Goal: Information Seeking & Learning: Learn about a topic

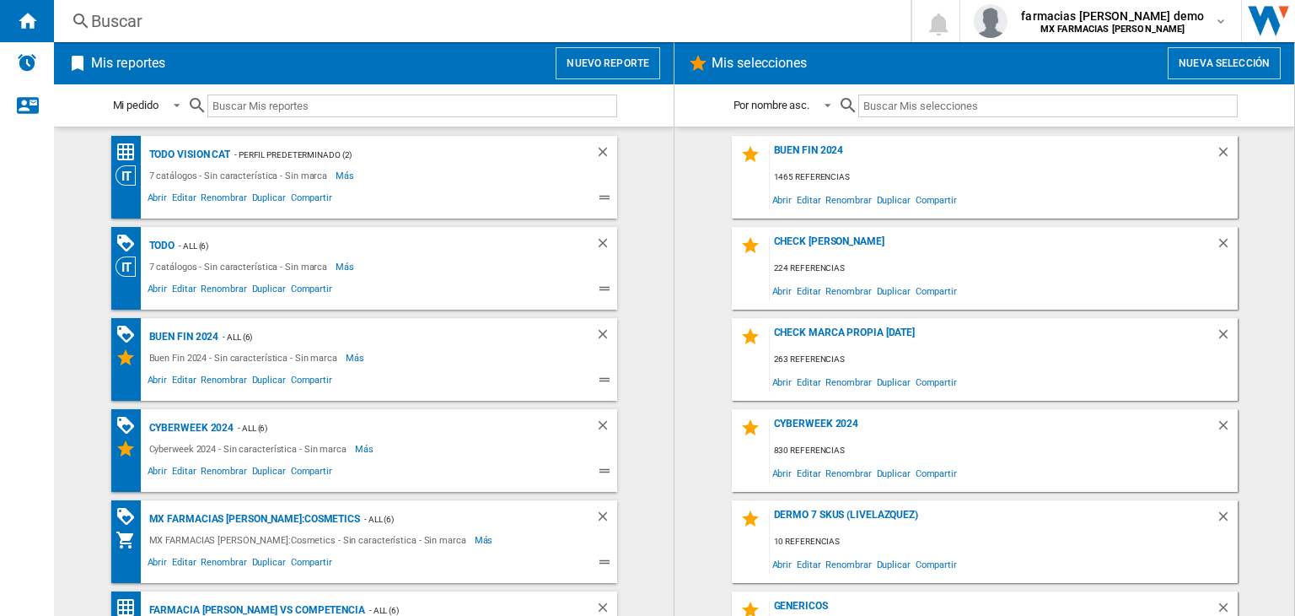
click at [366, 21] on div "Buscar" at bounding box center [479, 21] width 776 height 24
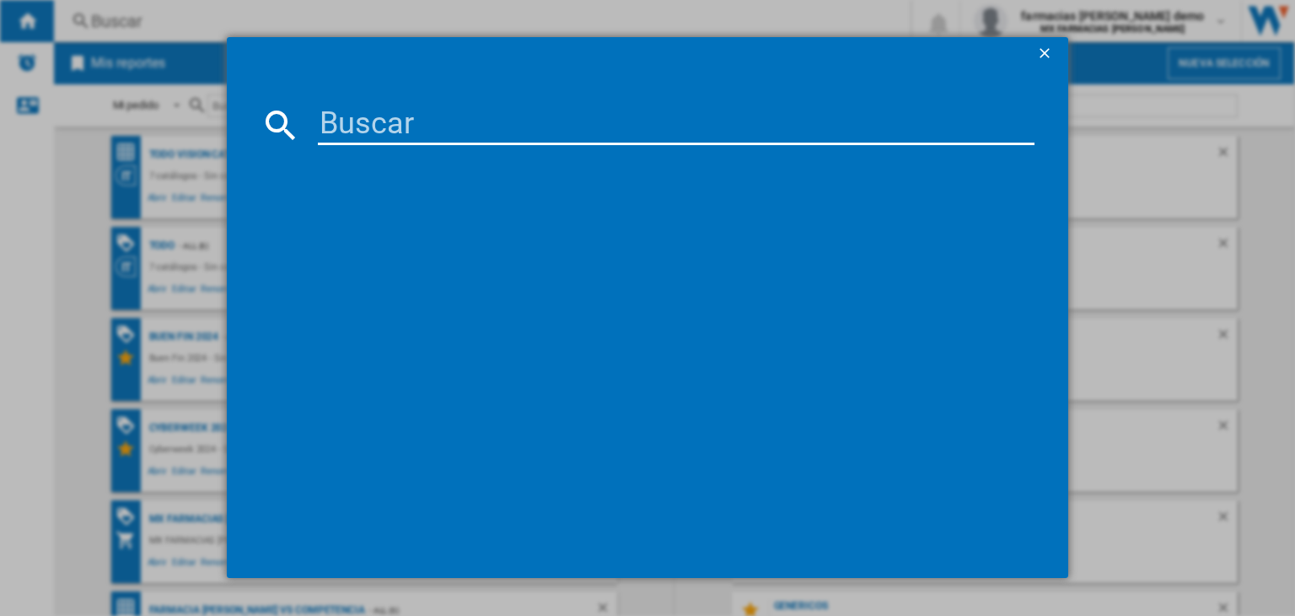
click at [487, 129] on input at bounding box center [676, 125] width 717 height 40
paste input "ONE TOUCH SELECT PLUS FLEX SET BLACK 50PIECES"
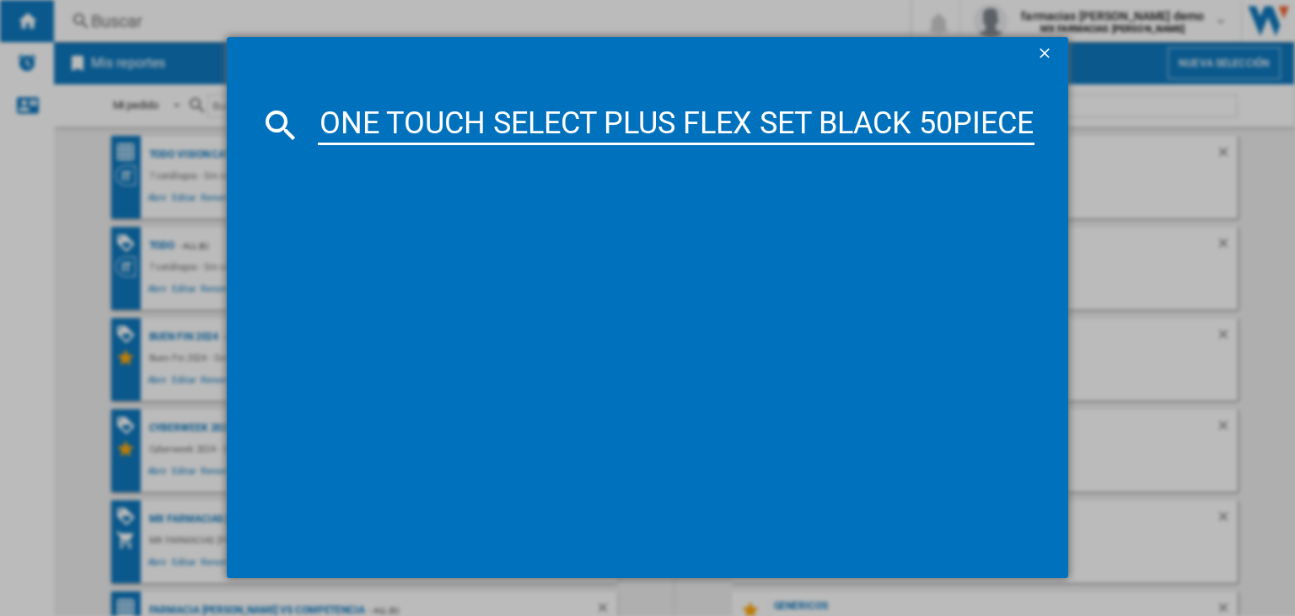
scroll to position [0, 26]
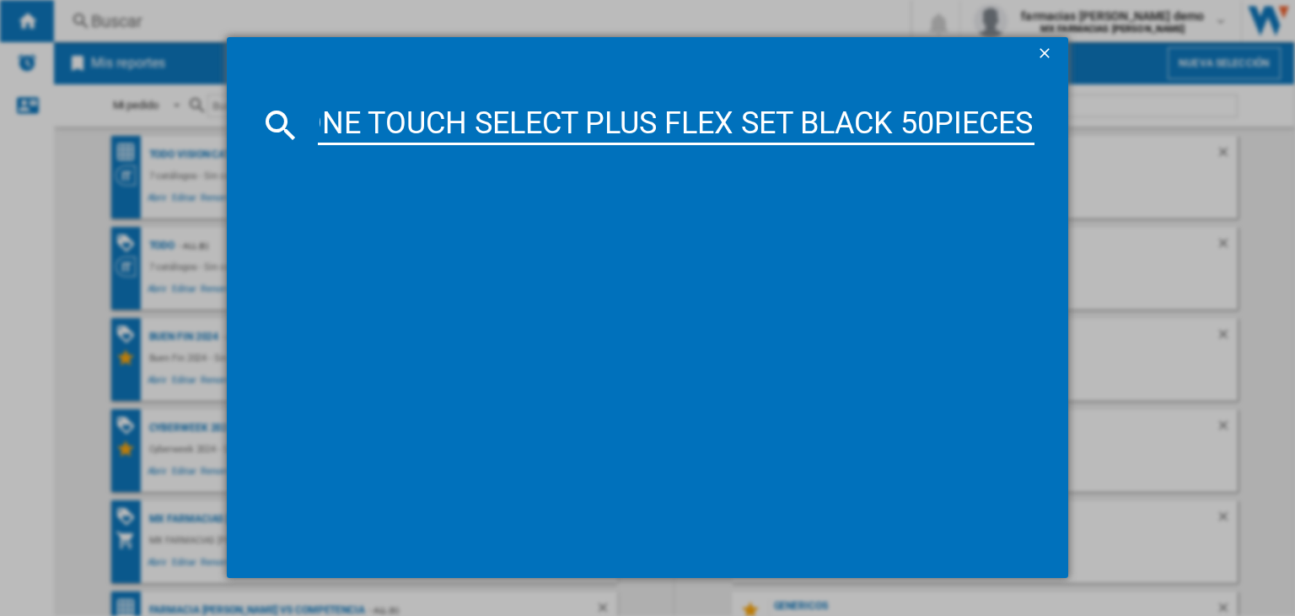
type input "ONE TOUCH SELECT PLUS FLEX SET BLACK 50PIECES"
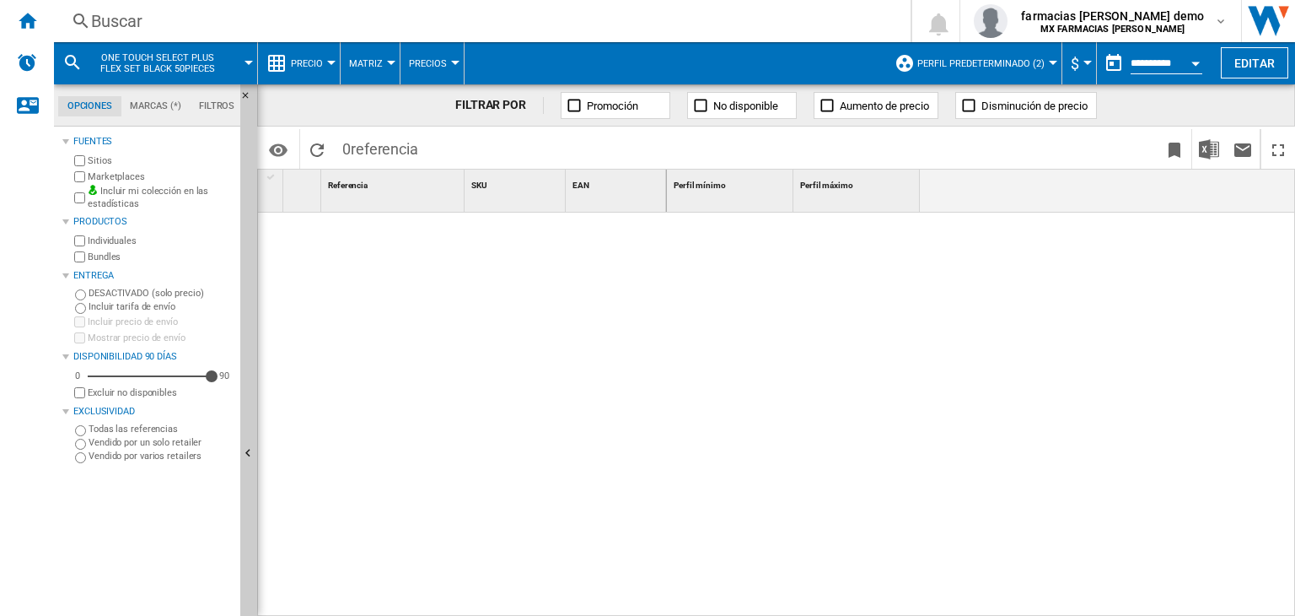
click at [214, 74] on button "ONE TOUCH SELECT PLUS FLEX SET BLACK 50PIECES" at bounding box center [165, 63] width 153 height 42
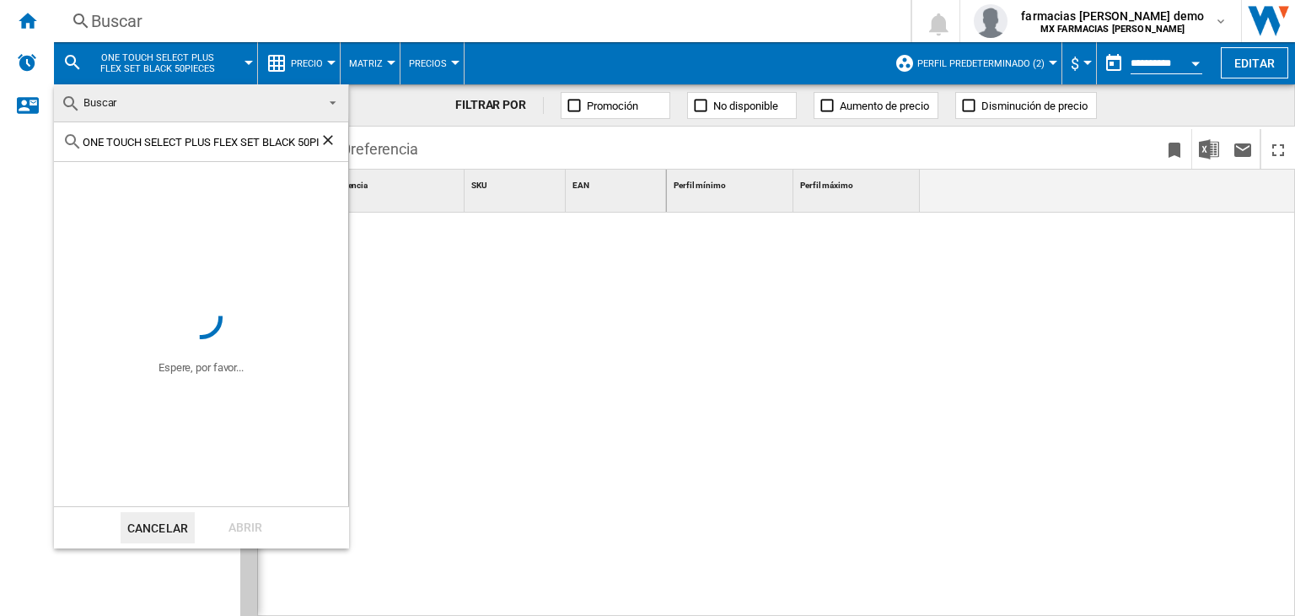
click at [331, 132] on ng-md-icon "Borrar búsqueda" at bounding box center [330, 142] width 20 height 20
click at [266, 143] on input "text" at bounding box center [211, 142] width 257 height 13
paste input "ONE TOUCH SELECT PLUS FLEX SET BLACK 25PIECES"
type input "ONE TOUCH SELECT PLUS FLEX SET BLACK 25PIECES"
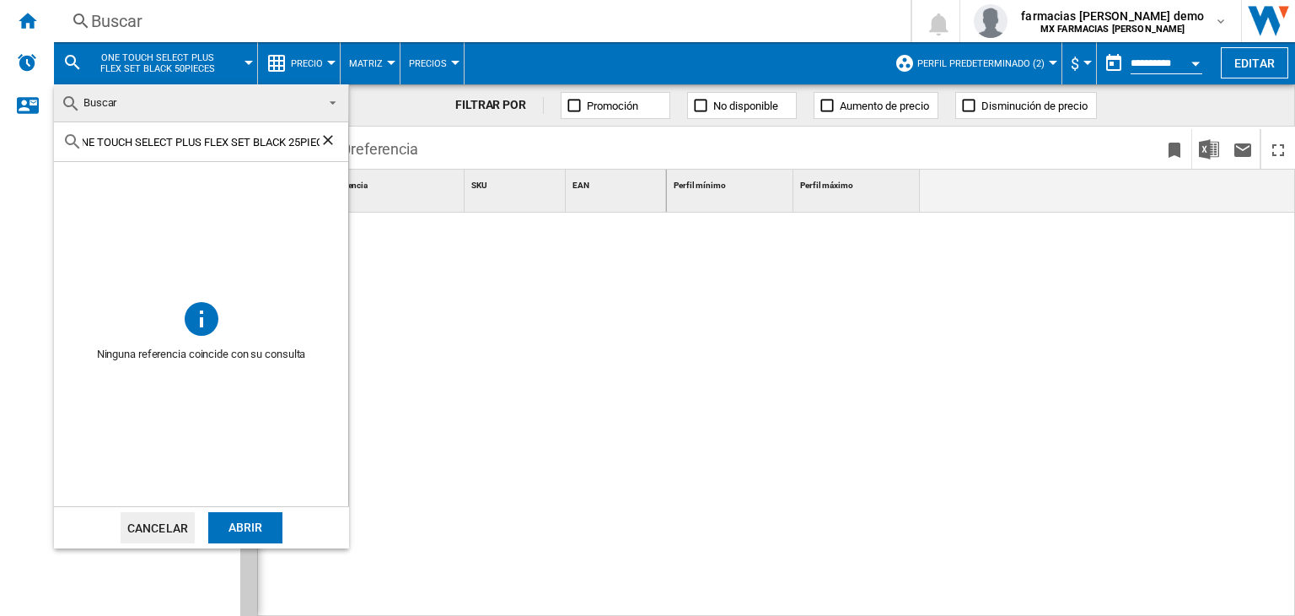
scroll to position [0, 0]
click at [239, 530] on div "Abrir" at bounding box center [245, 527] width 74 height 31
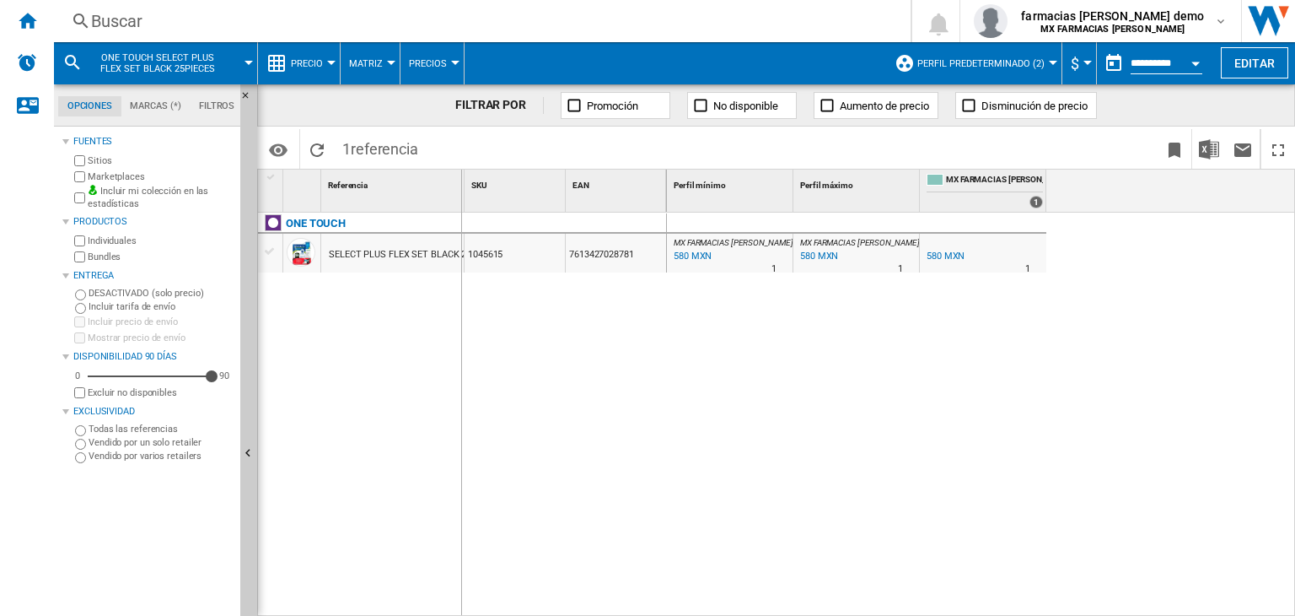
drag, startPoint x: 460, startPoint y: 186, endPoint x: 557, endPoint y: 186, distance: 97.0
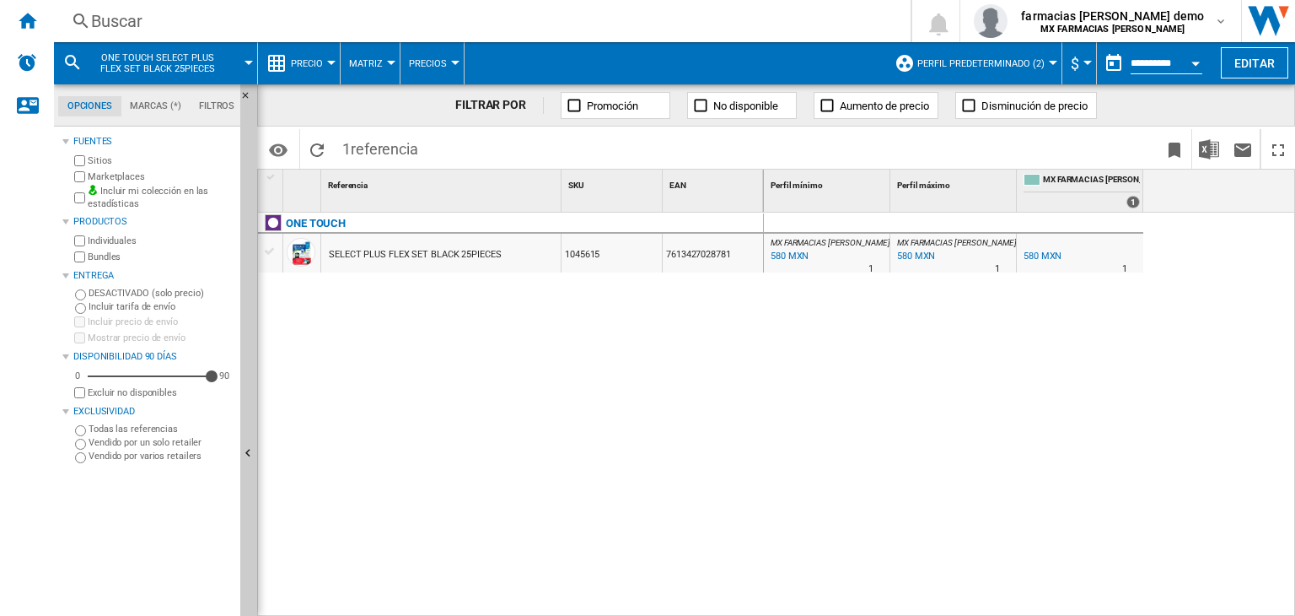
click at [1011, 64] on span "Perfil predeterminado (2)" at bounding box center [981, 63] width 127 height 11
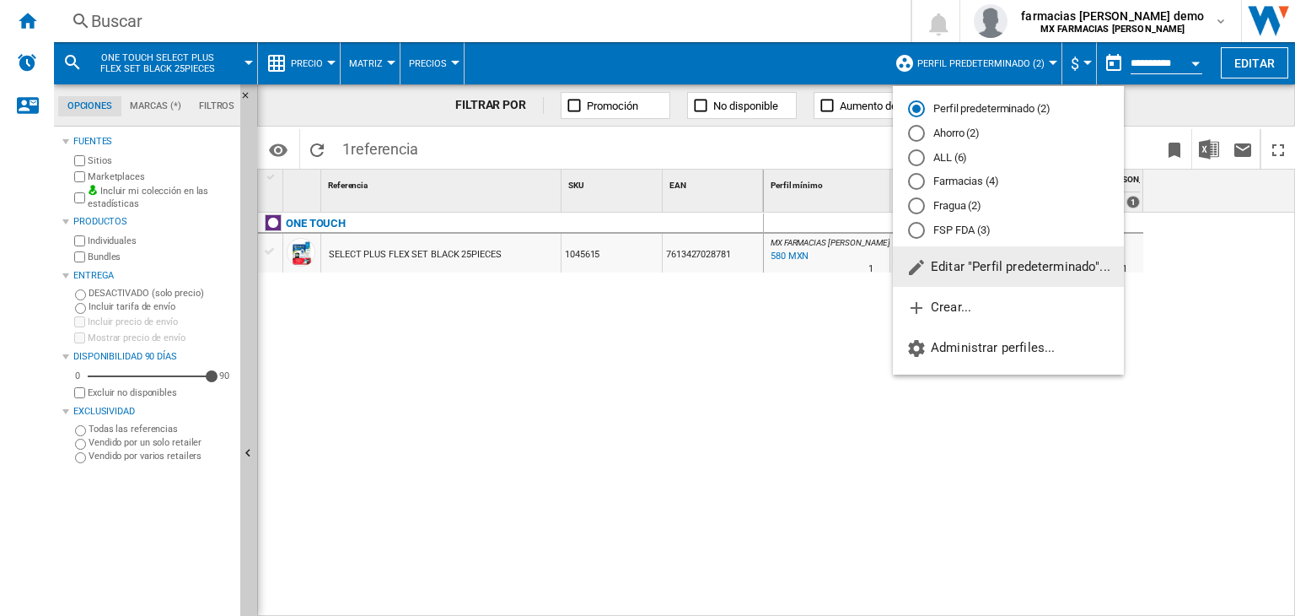
click at [1000, 252] on button "Editar "Perfil predeterminado"..." at bounding box center [1008, 266] width 231 height 40
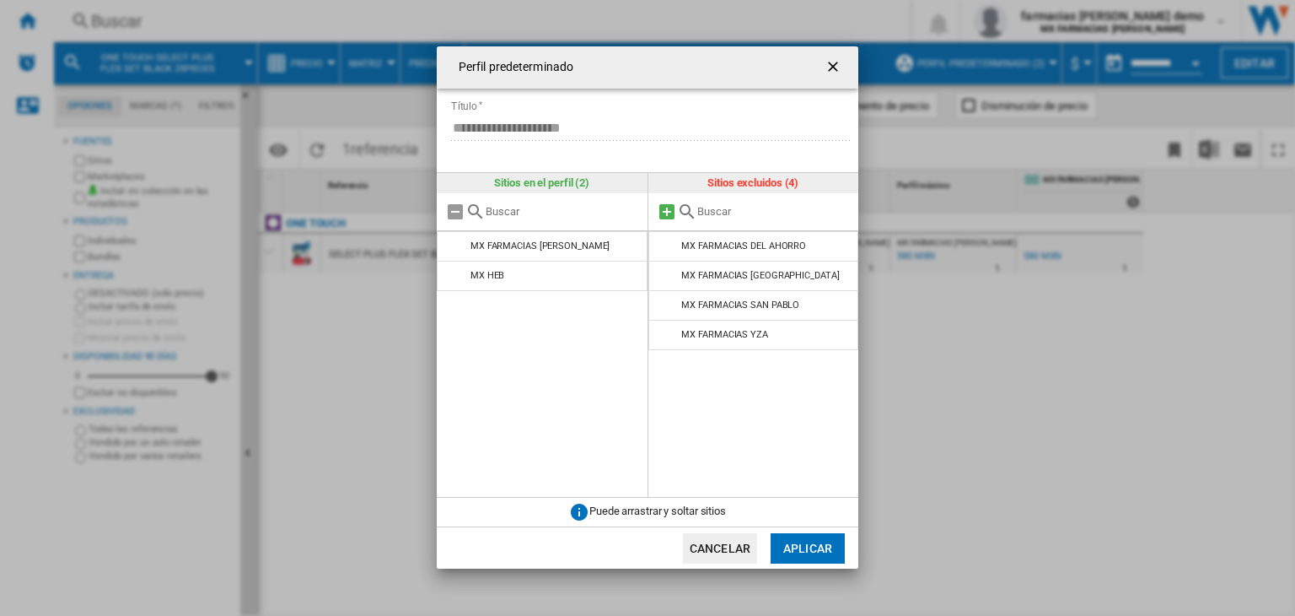
click at [660, 209] on md-icon at bounding box center [667, 212] width 20 height 20
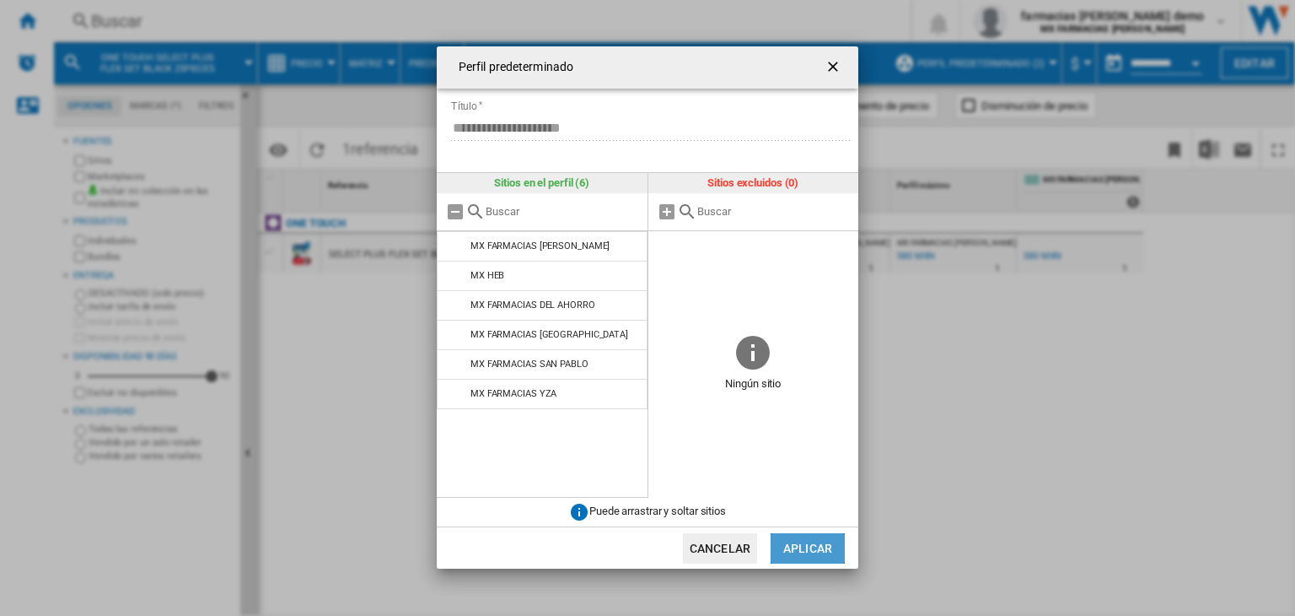
click at [799, 537] on button "Aplicar" at bounding box center [808, 548] width 74 height 30
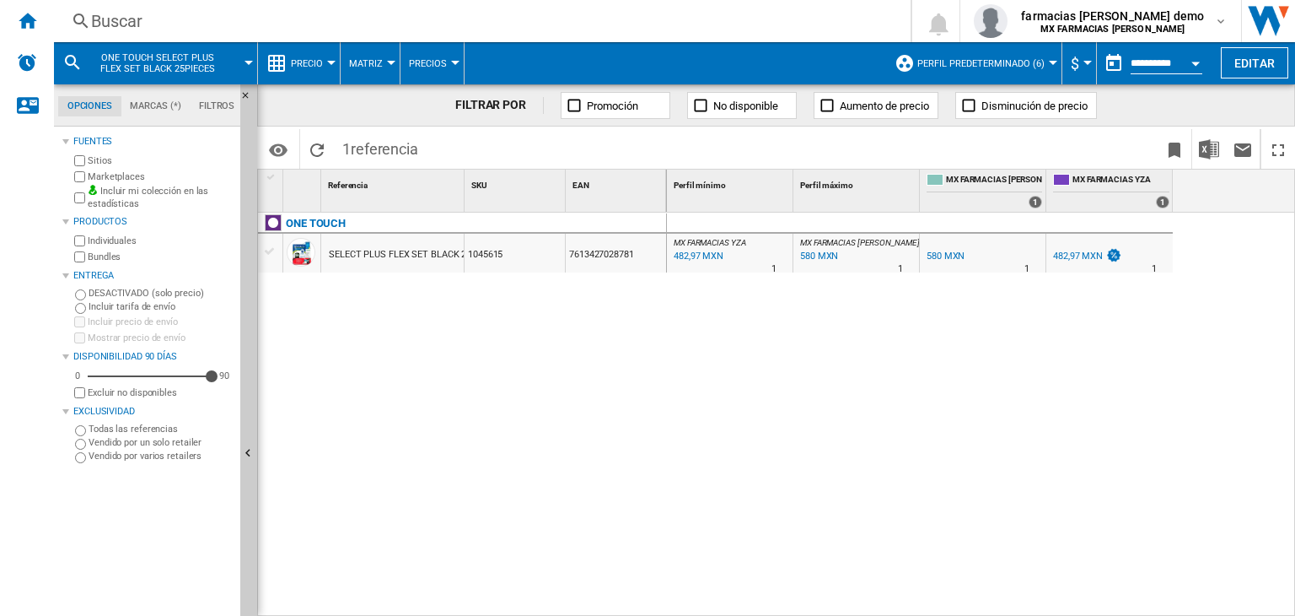
click at [142, 67] on span "ONE TOUCH SELECT PLUS FLEX SET BLACK 25PIECES" at bounding box center [157, 63] width 136 height 22
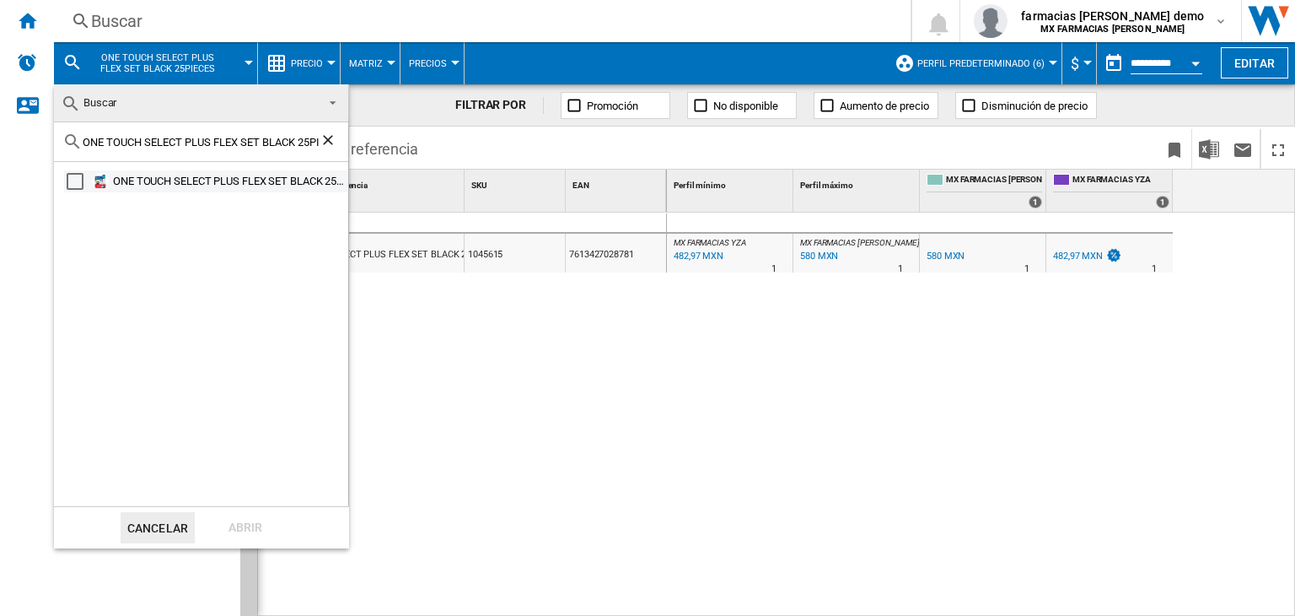
click at [81, 184] on div "Select" at bounding box center [75, 181] width 17 height 17
click at [237, 519] on div "Abrir" at bounding box center [245, 527] width 74 height 31
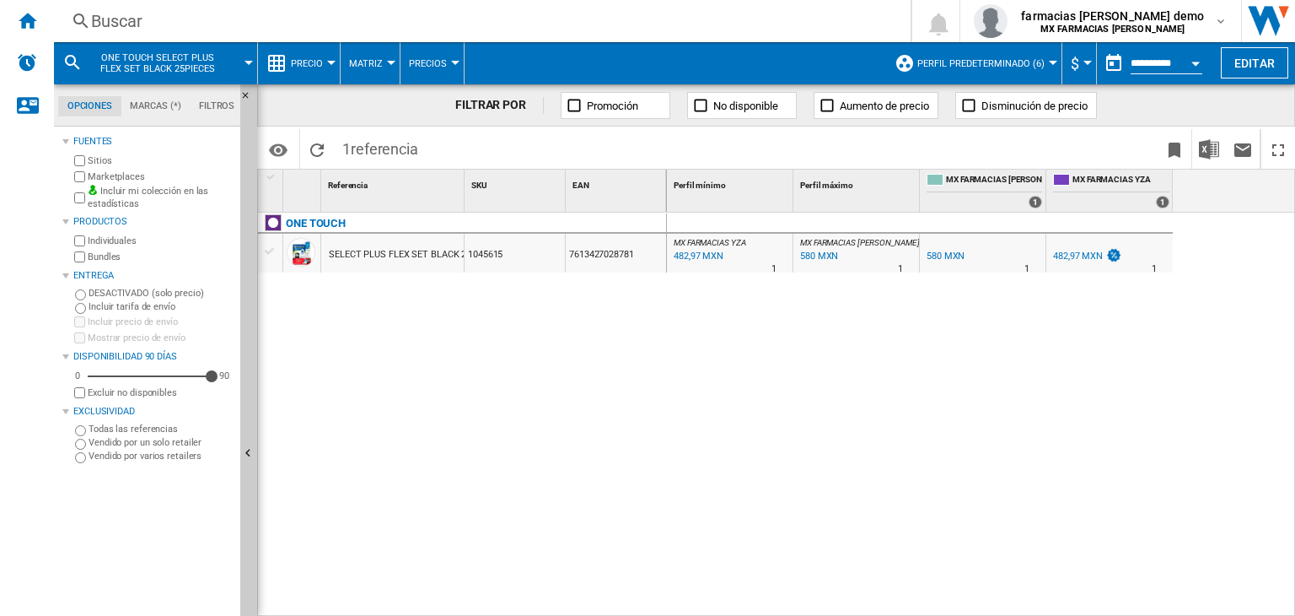
click at [161, 67] on span "ONE TOUCH SELECT PLUS FLEX SET BLACK 25PIECES" at bounding box center [157, 63] width 136 height 22
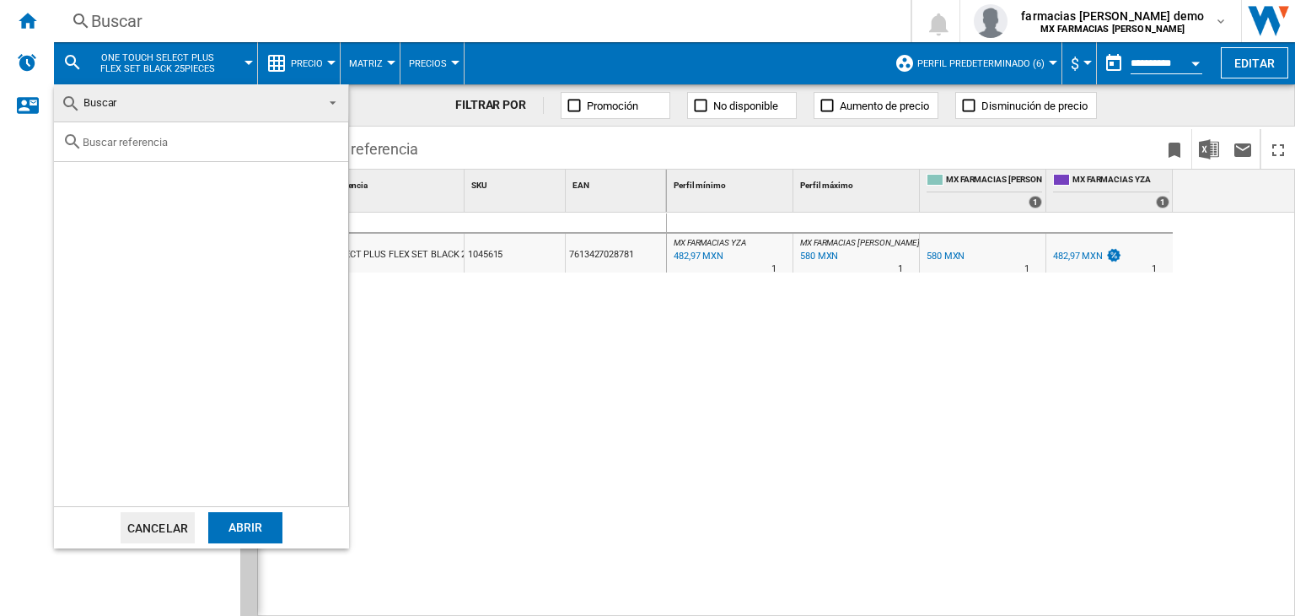
click at [185, 133] on div at bounding box center [201, 142] width 294 height 40
click at [188, 146] on input "text" at bounding box center [211, 142] width 257 height 13
paste input "ONE TOUCH SELECT PLUS FLEX SET BLACK 50PIECES"
click at [188, 146] on input "ONE TOUCH SELECT PLUS FLEX SET BLACK 50PIECES" at bounding box center [201, 142] width 237 height 13
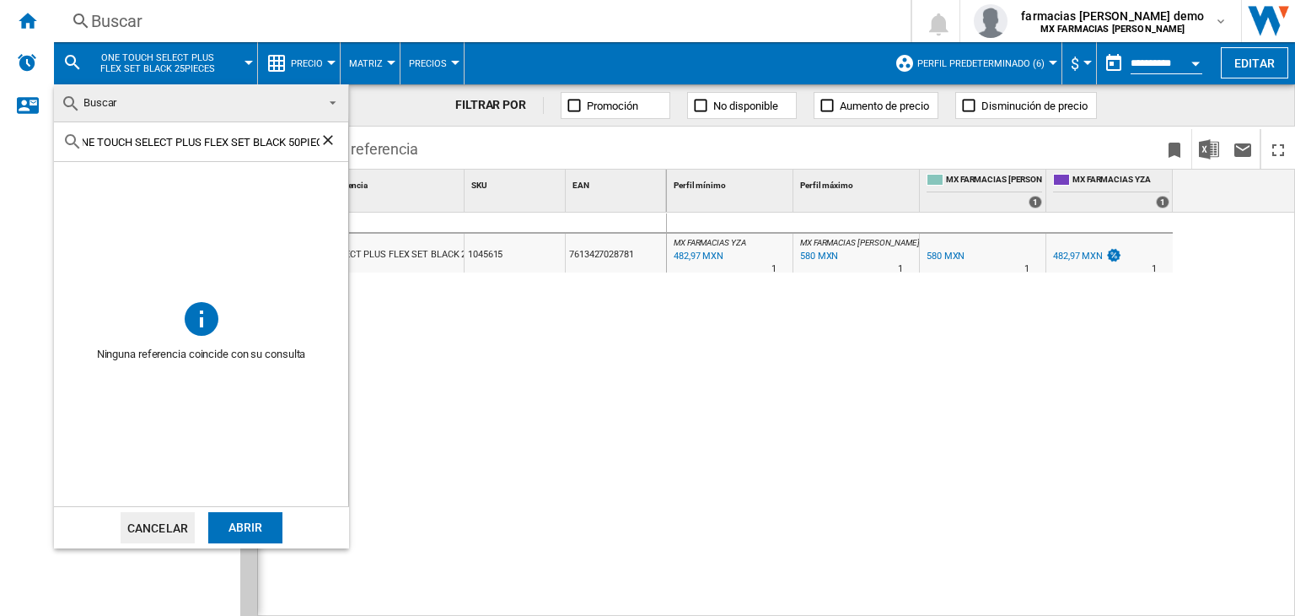
click at [300, 146] on input "ONE TOUCH SELECT PLUS FLEX SET BLACK 50PIECES" at bounding box center [201, 142] width 237 height 13
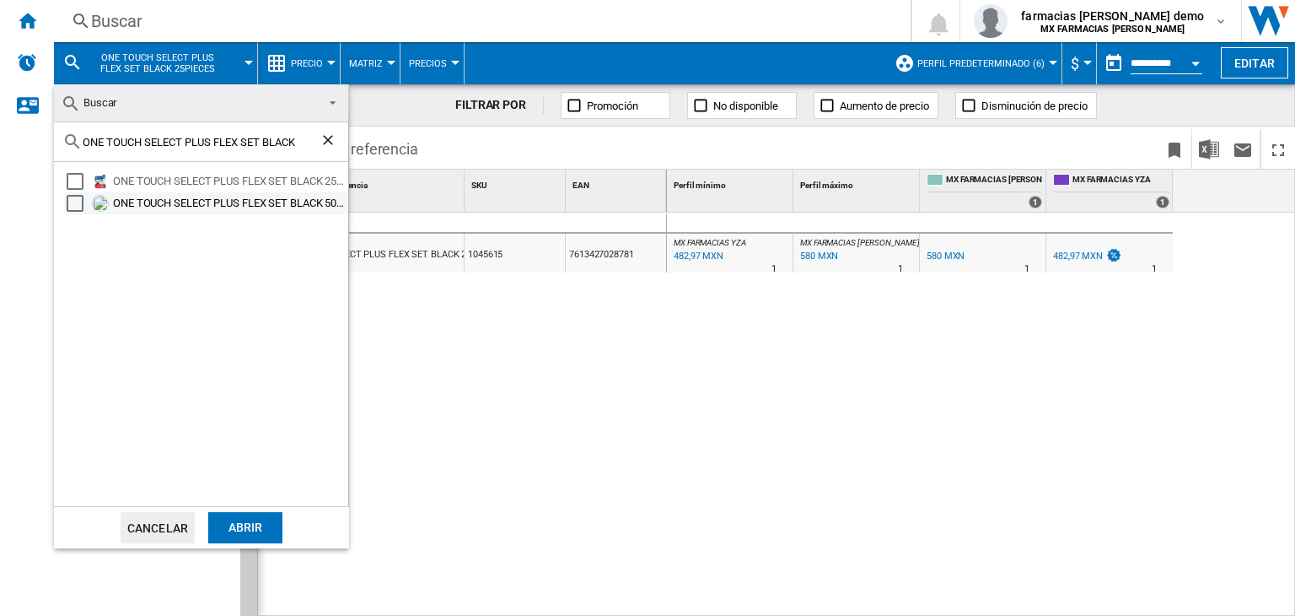
type input "ONE TOUCH SELECT PLUS FLEX SET BLACK"
click at [77, 206] on div "Select" at bounding box center [75, 203] width 17 height 17
click at [75, 184] on div "Select" at bounding box center [75, 181] width 17 height 17
click at [241, 519] on div "Abrir" at bounding box center [245, 527] width 74 height 31
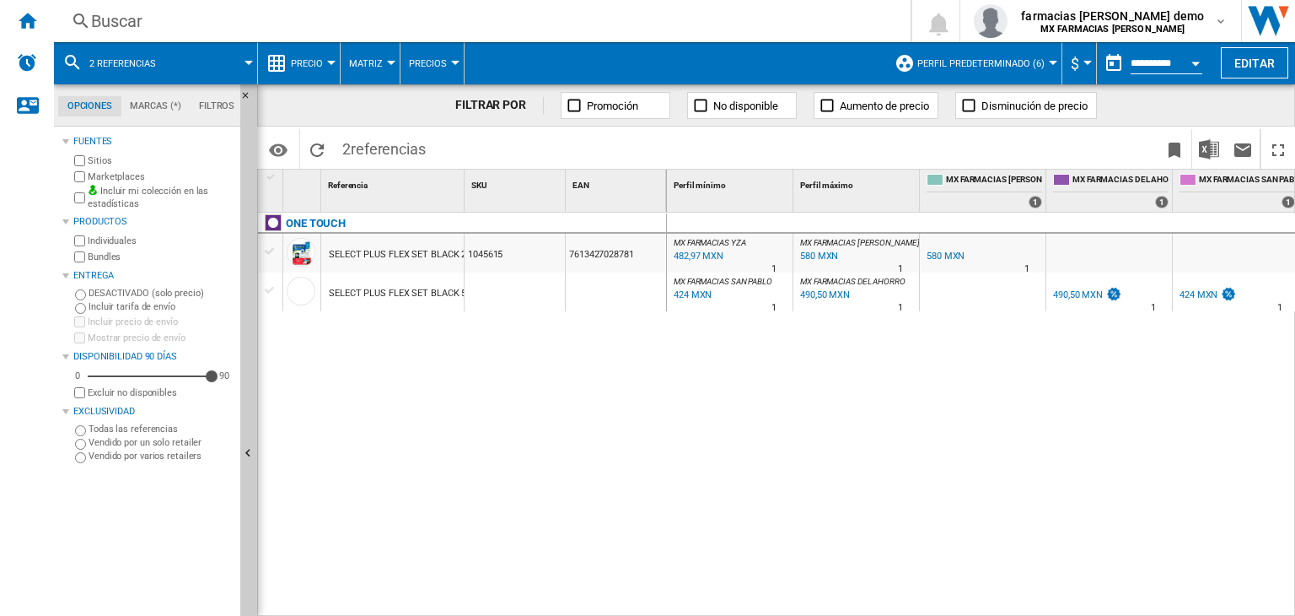
drag, startPoint x: 464, startPoint y: 191, endPoint x: 537, endPoint y: 191, distance: 73.4
